Goal: Task Accomplishment & Management: Manage account settings

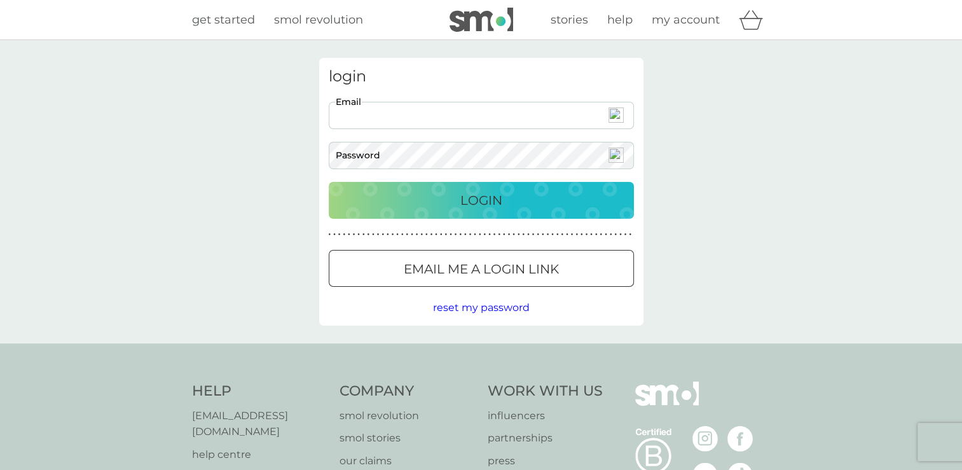
click at [368, 111] on input "Email" at bounding box center [481, 115] width 305 height 27
type input "[EMAIL_ADDRESS][DOMAIN_NAME]"
click at [488, 195] on p "Login" at bounding box center [481, 200] width 42 height 20
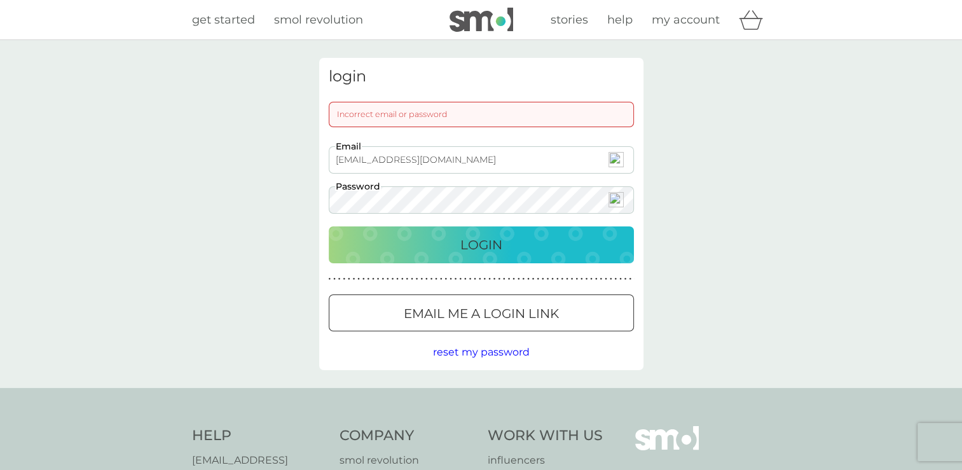
click at [301, 193] on div "login Incorrect email or password amagurney@gmail.com Email Password Login ● ● …" at bounding box center [481, 214] width 962 height 348
click at [476, 244] on p "Login" at bounding box center [481, 245] width 42 height 20
click at [499, 353] on span "reset my password" at bounding box center [481, 352] width 97 height 12
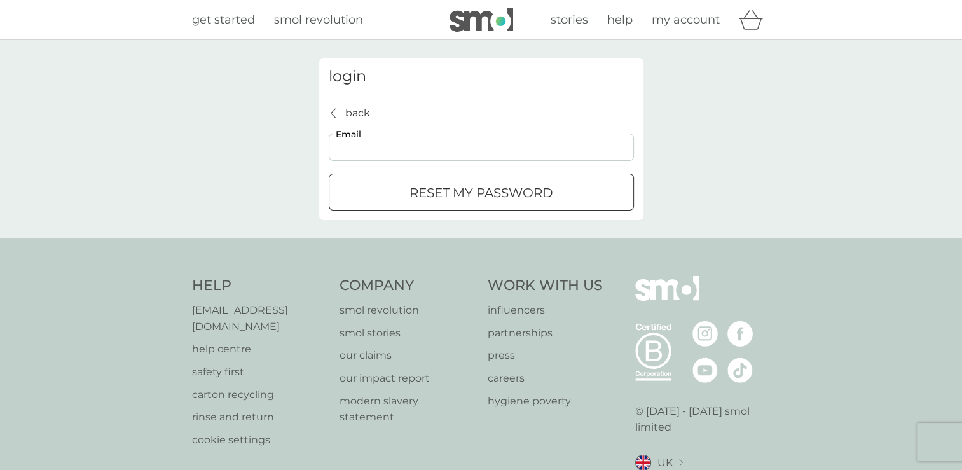
click at [371, 148] on input "Email" at bounding box center [481, 147] width 305 height 27
type input "amagurney@gmail.com"
click at [441, 194] on p "reset my password" at bounding box center [482, 193] width 144 height 20
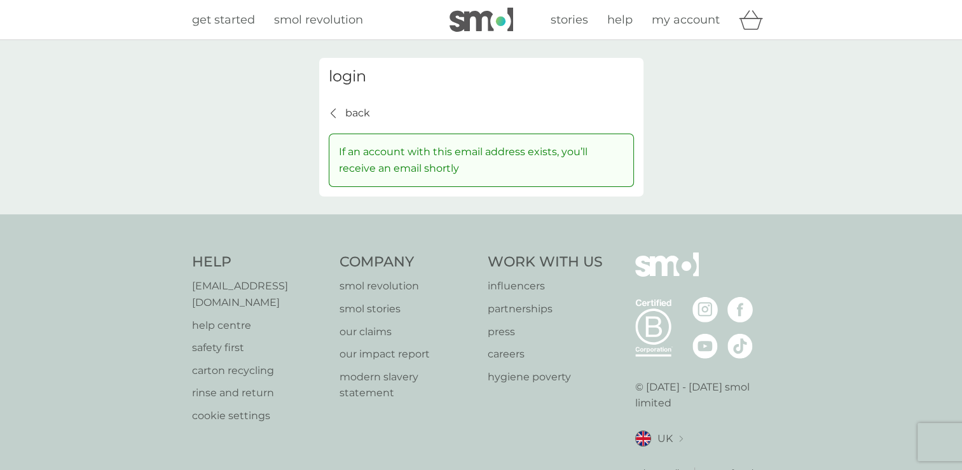
click at [333, 111] on icon "back" at bounding box center [333, 113] width 5 height 10
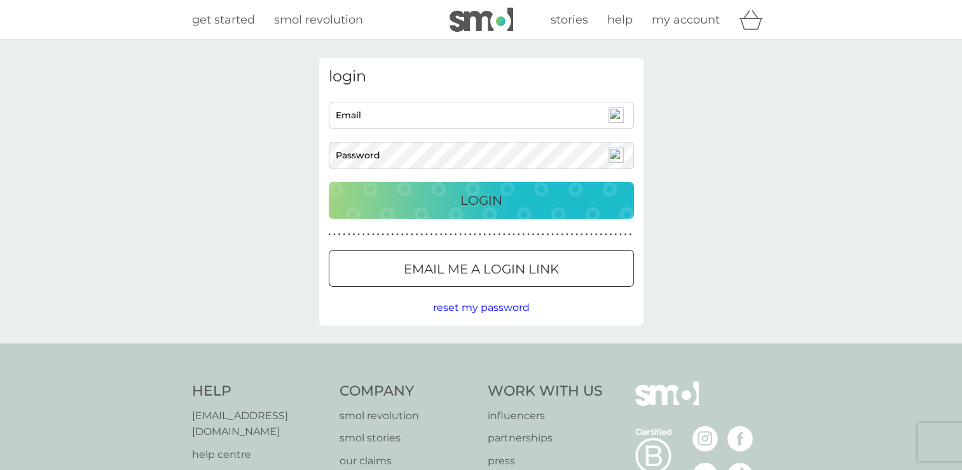
click at [361, 116] on input "Email" at bounding box center [481, 115] width 305 height 27
type input "amagurney@gmail.com"
click at [478, 196] on p "Login" at bounding box center [481, 200] width 42 height 20
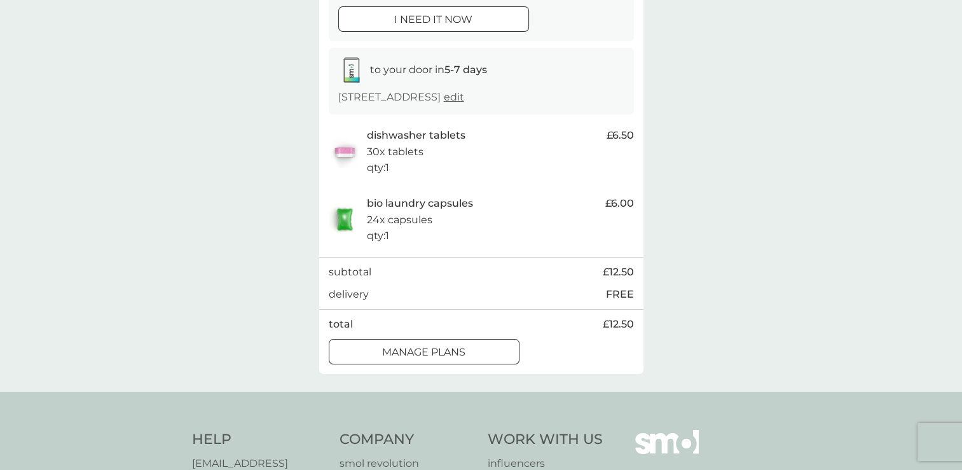
scroll to position [254, 0]
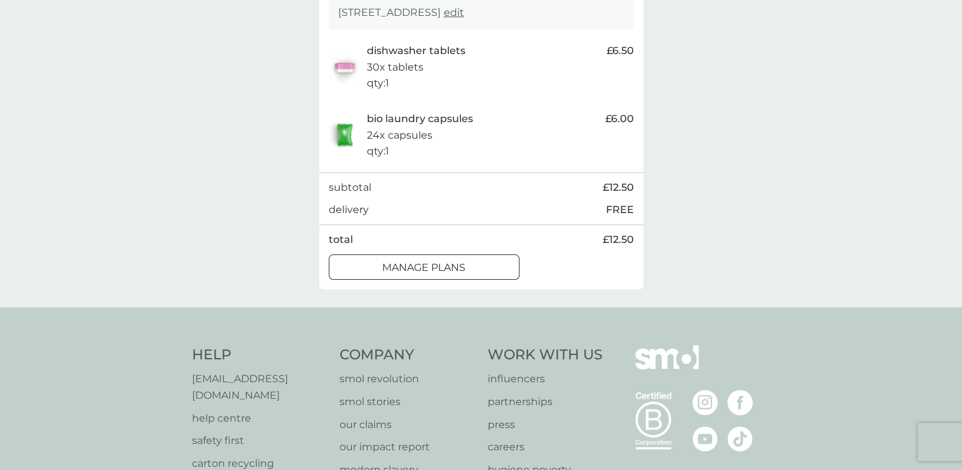
click at [453, 264] on p "manage plans" at bounding box center [423, 267] width 83 height 17
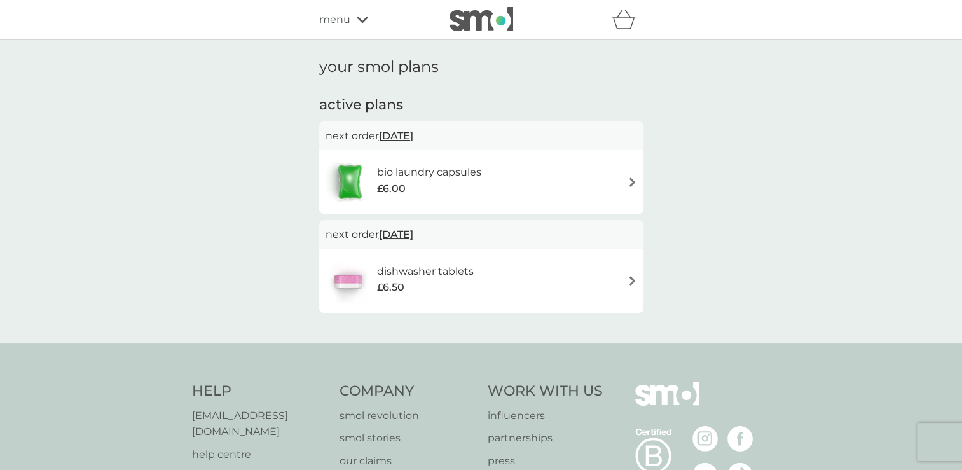
click at [360, 20] on icon at bounding box center [362, 20] width 11 height 6
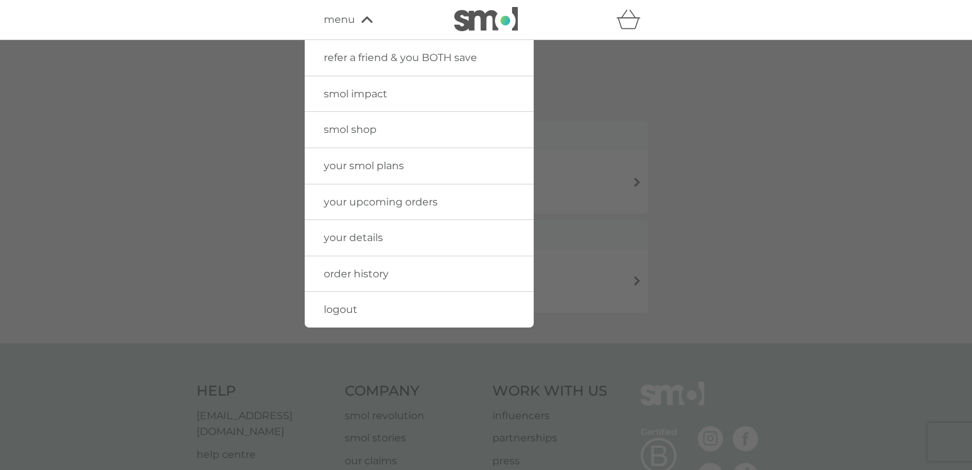
click at [715, 92] on div at bounding box center [486, 275] width 972 height 470
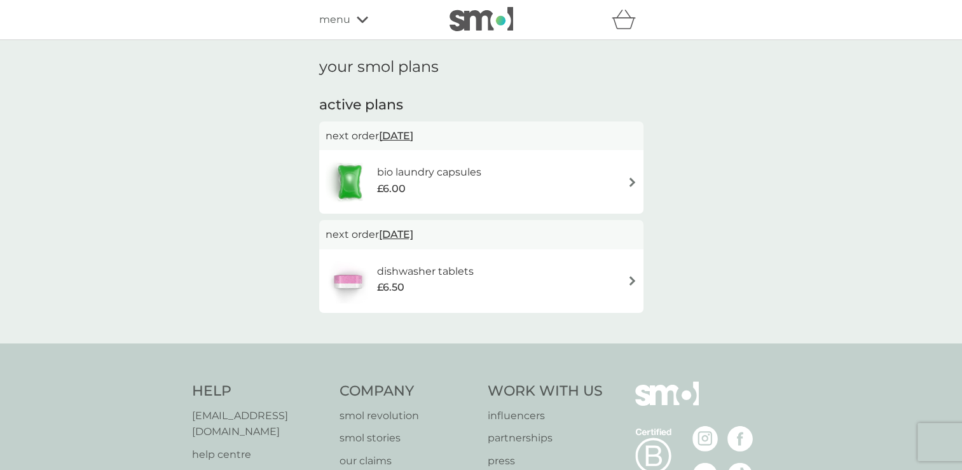
click at [408, 137] on span "[DATE]" at bounding box center [396, 135] width 34 height 25
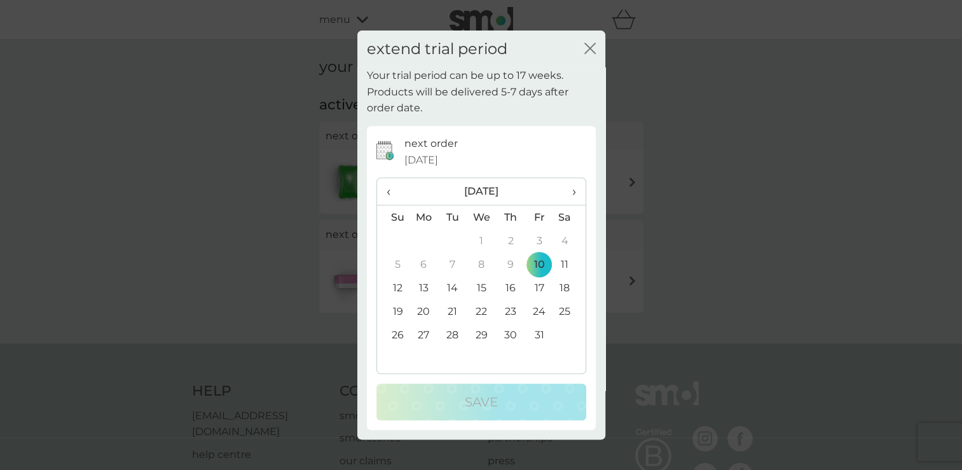
click at [590, 48] on icon "close" at bounding box center [592, 48] width 5 height 10
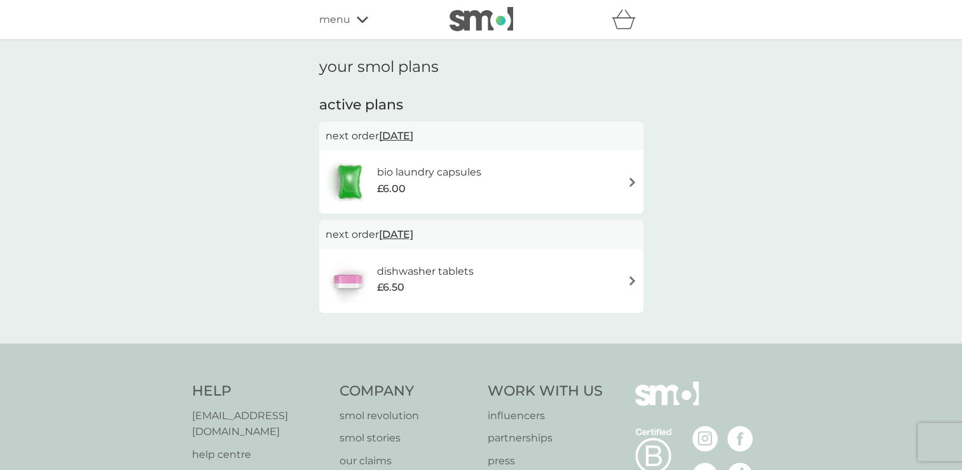
click at [362, 15] on div "menu" at bounding box center [373, 19] width 108 height 17
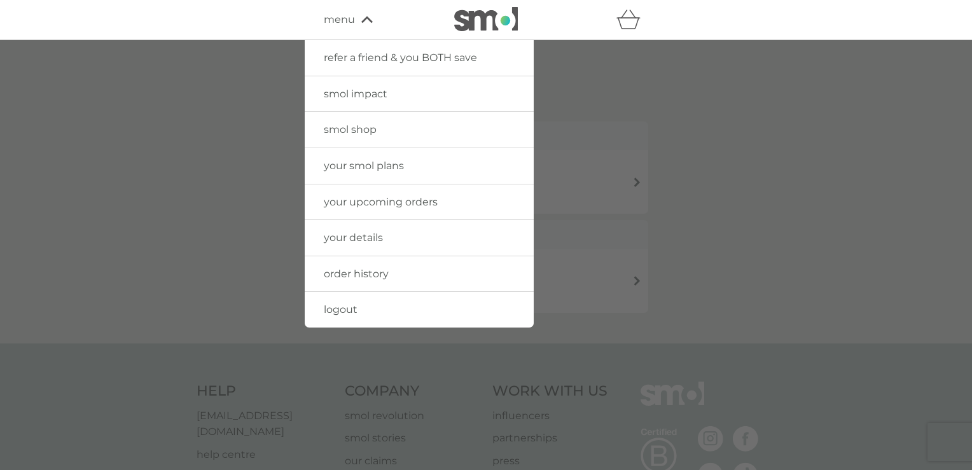
click at [673, 226] on div at bounding box center [486, 275] width 972 height 470
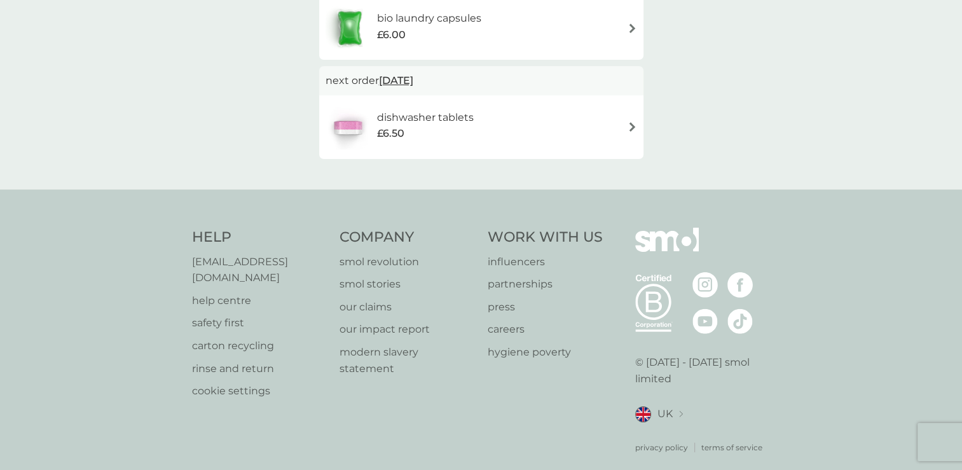
scroll to position [159, 0]
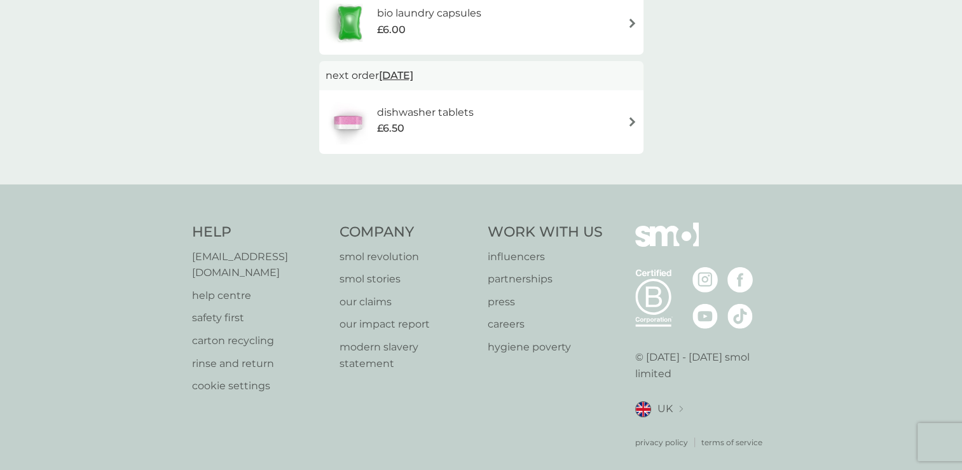
click at [224, 287] on p "help centre" at bounding box center [259, 295] width 135 height 17
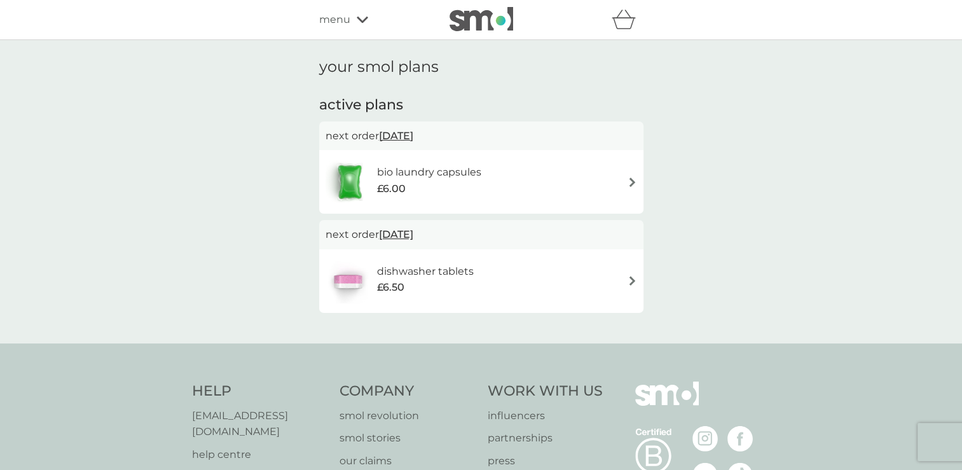
click at [629, 182] on img at bounding box center [633, 182] width 10 height 10
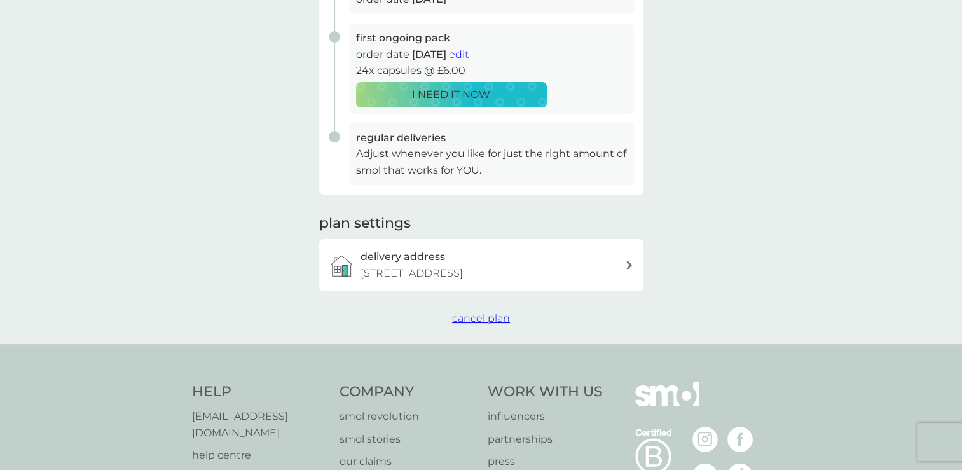
scroll to position [254, 0]
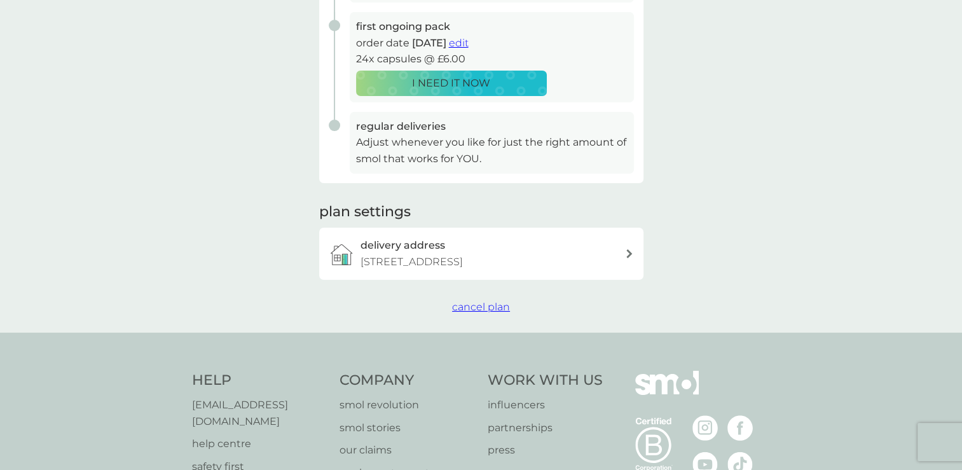
click at [485, 308] on span "cancel plan" at bounding box center [481, 307] width 58 height 12
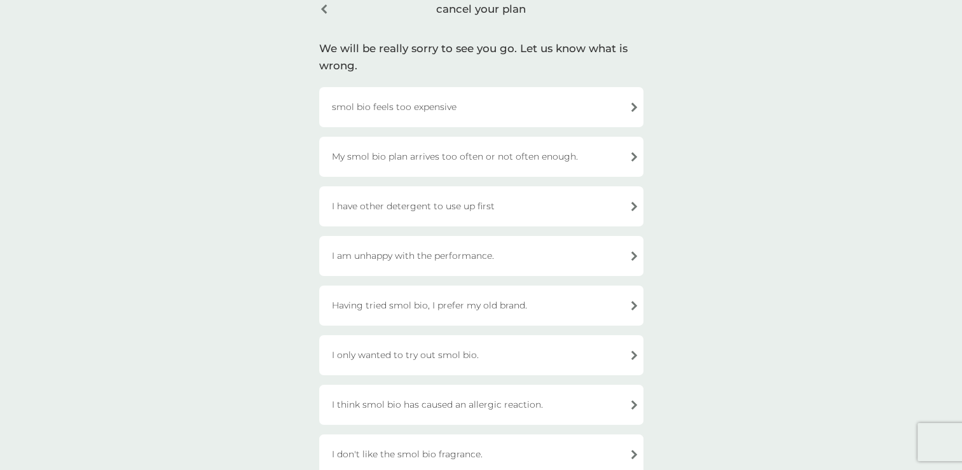
scroll to position [127, 0]
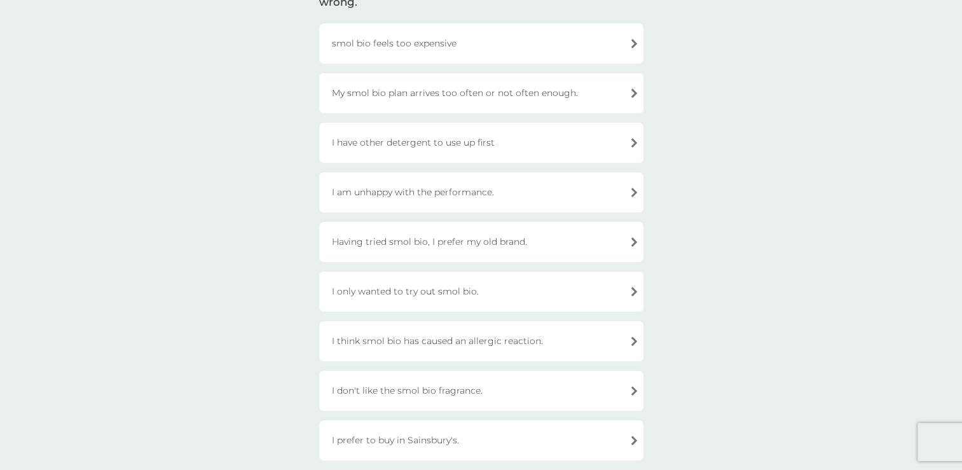
click at [436, 241] on div "Having tried smol bio, I prefer my old brand." at bounding box center [481, 242] width 324 height 40
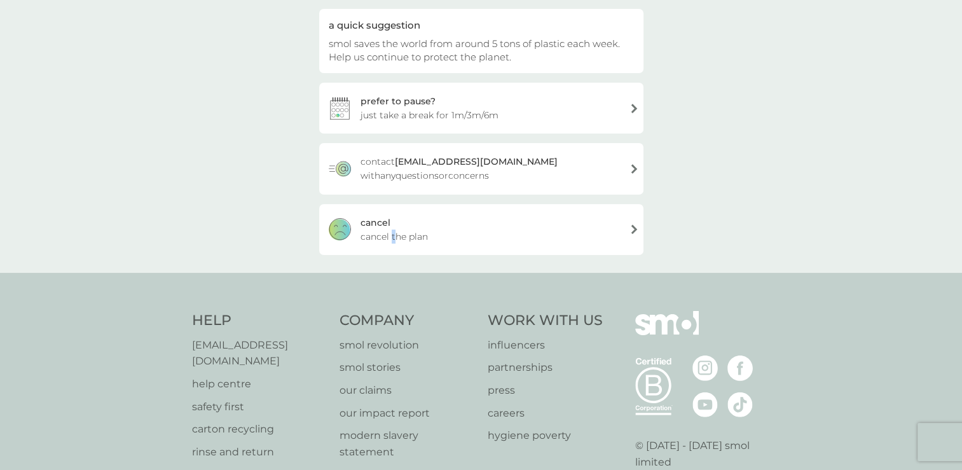
click at [394, 228] on div "cancel cancel the plan" at bounding box center [481, 229] width 324 height 51
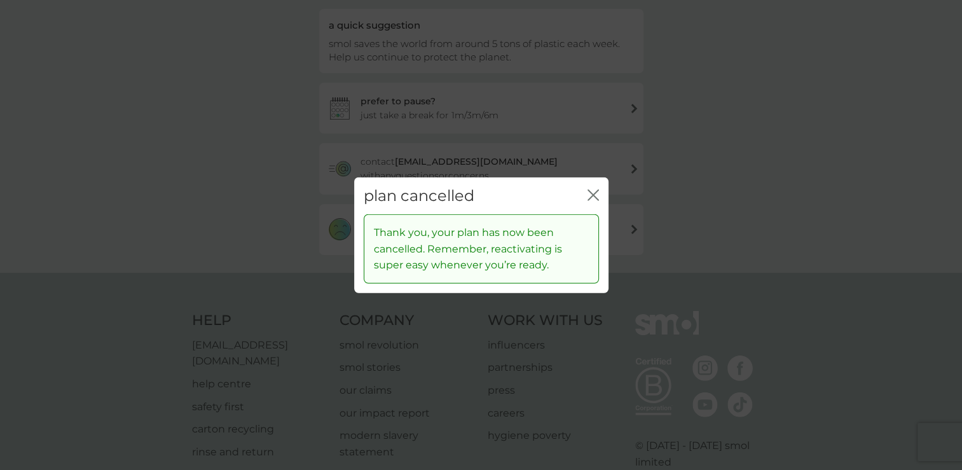
click at [591, 194] on icon "close" at bounding box center [593, 194] width 11 height 11
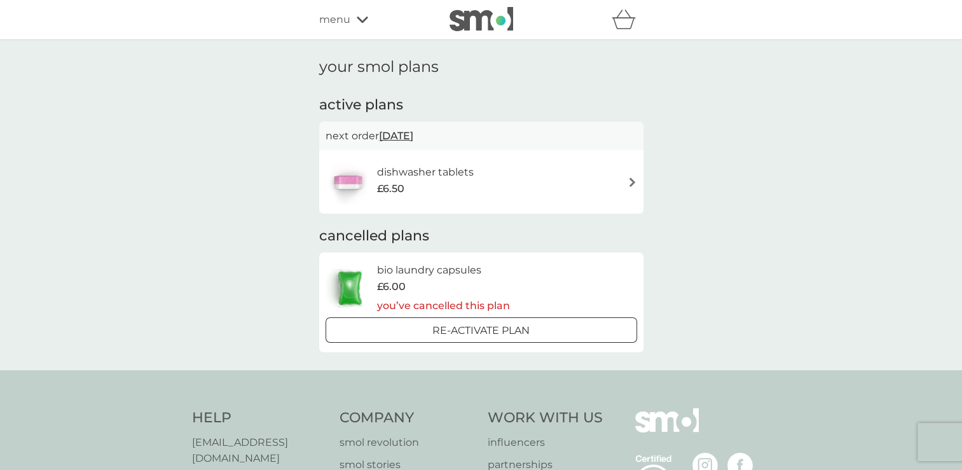
click at [565, 184] on div "dishwasher tablets £6.50" at bounding box center [482, 182] width 312 height 45
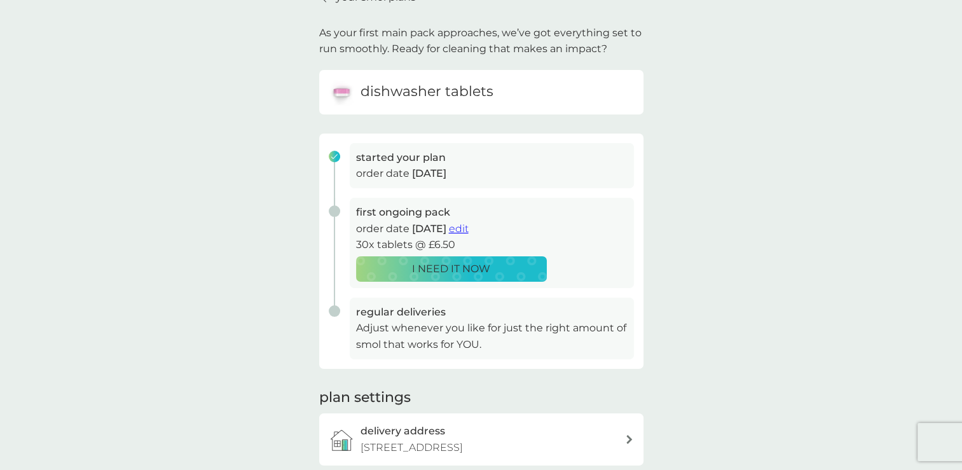
scroll to position [127, 0]
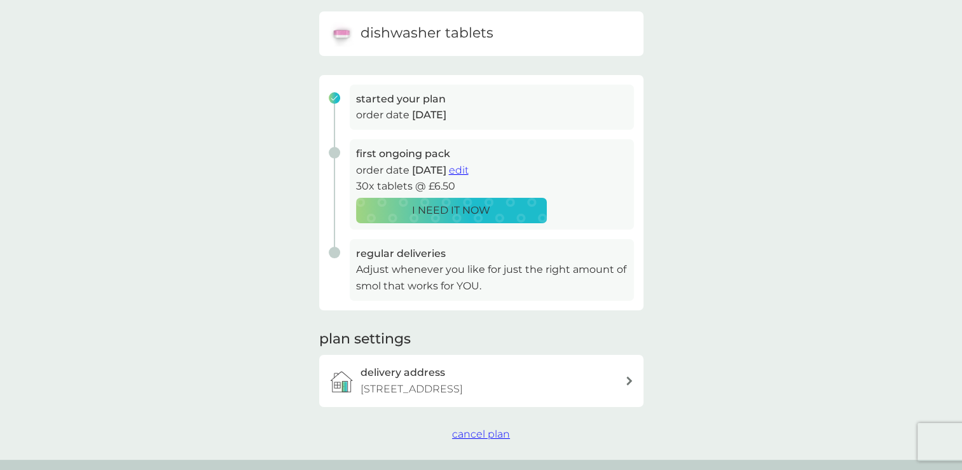
click at [491, 432] on span "cancel plan" at bounding box center [481, 434] width 58 height 12
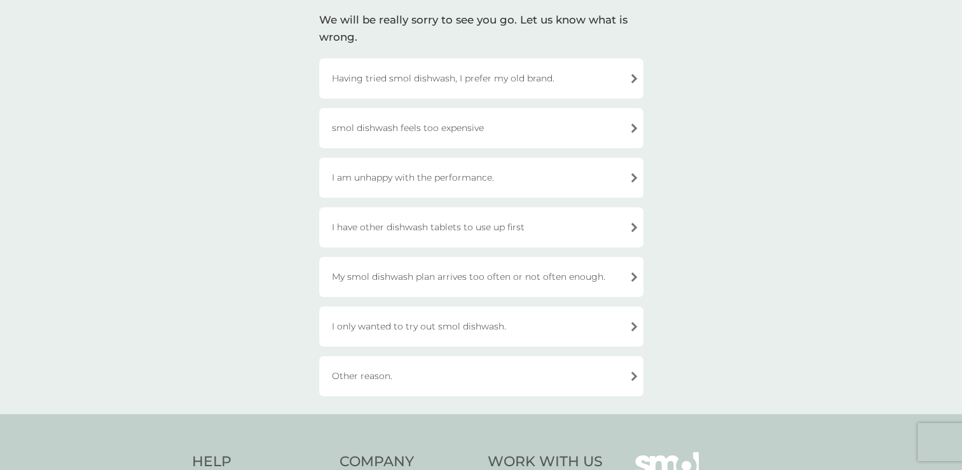
scroll to position [127, 0]
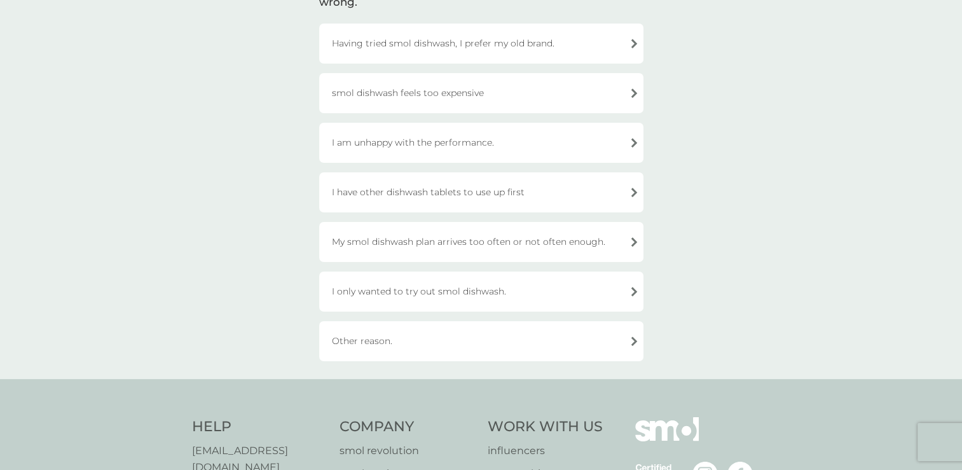
click at [476, 291] on div "I only wanted to try out smol dishwash." at bounding box center [481, 292] width 324 height 40
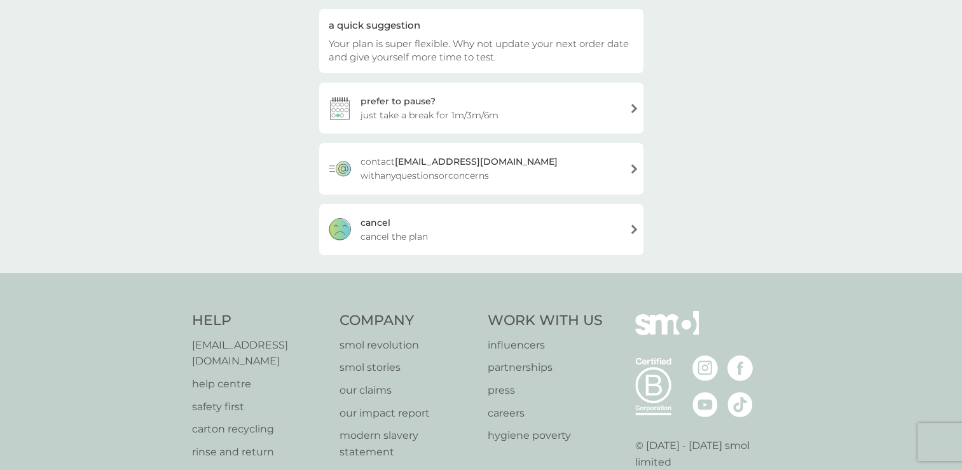
click at [413, 228] on div "cancel cancel the plan" at bounding box center [481, 229] width 324 height 51
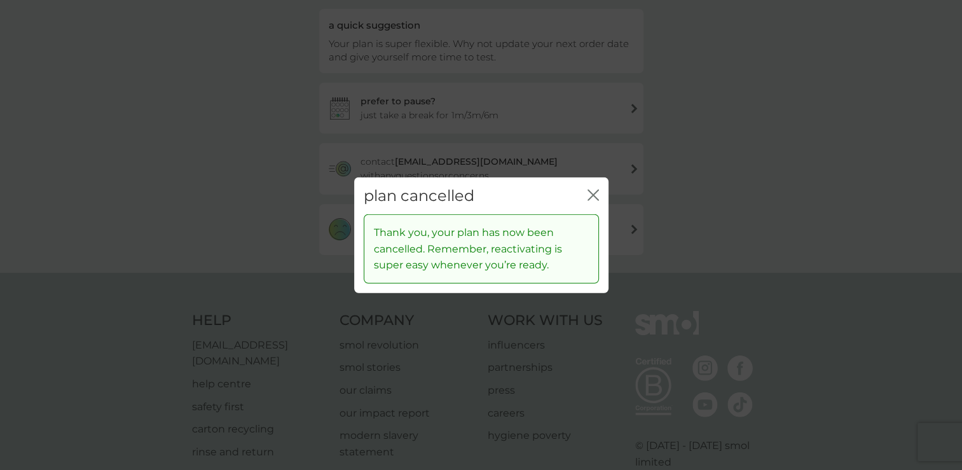
click at [593, 200] on icon "close" at bounding box center [593, 194] width 11 height 11
